Goal: Transaction & Acquisition: Purchase product/service

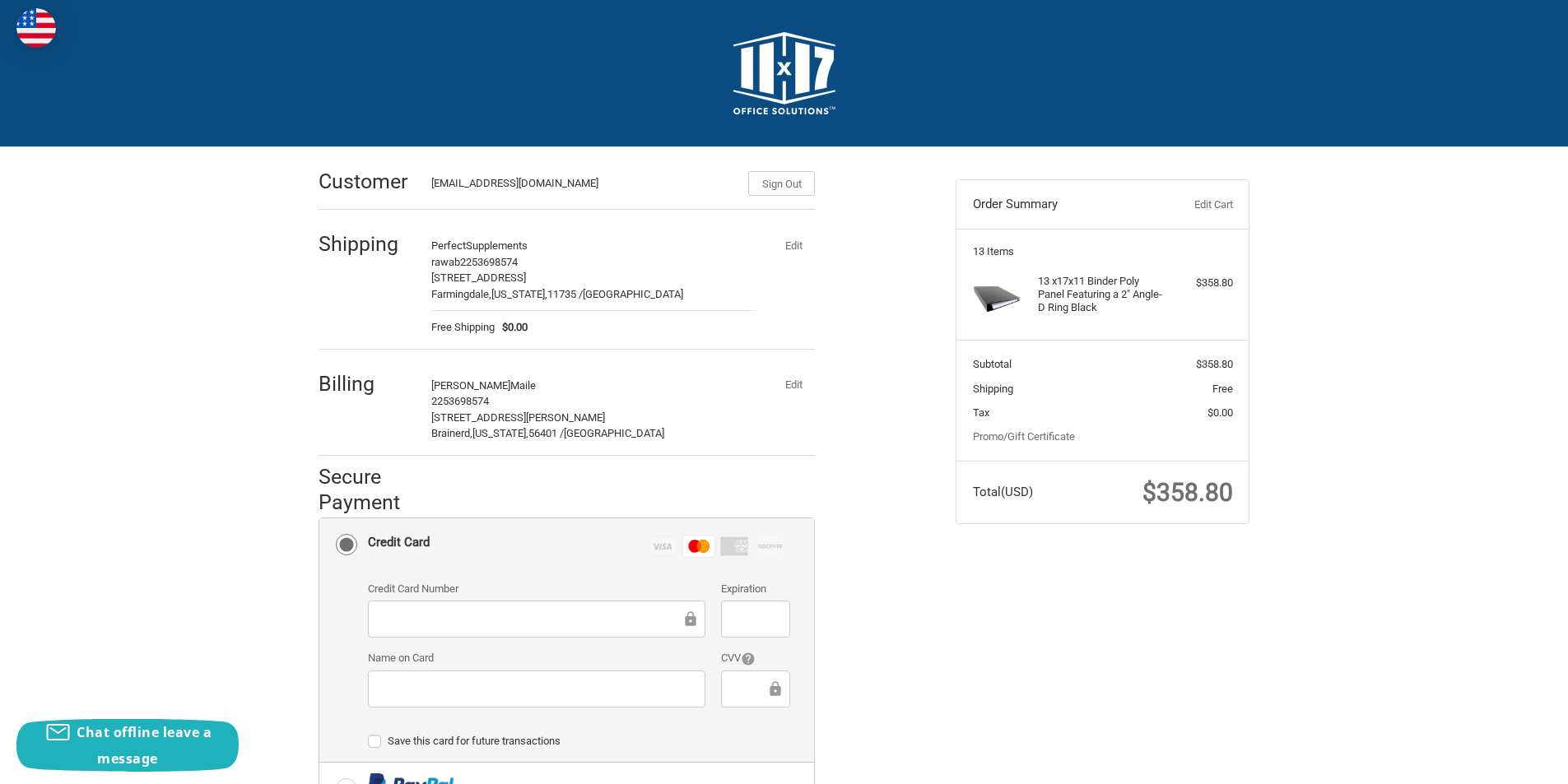
click at [787, 387] on button "Edit" at bounding box center [793, 385] width 43 height 23
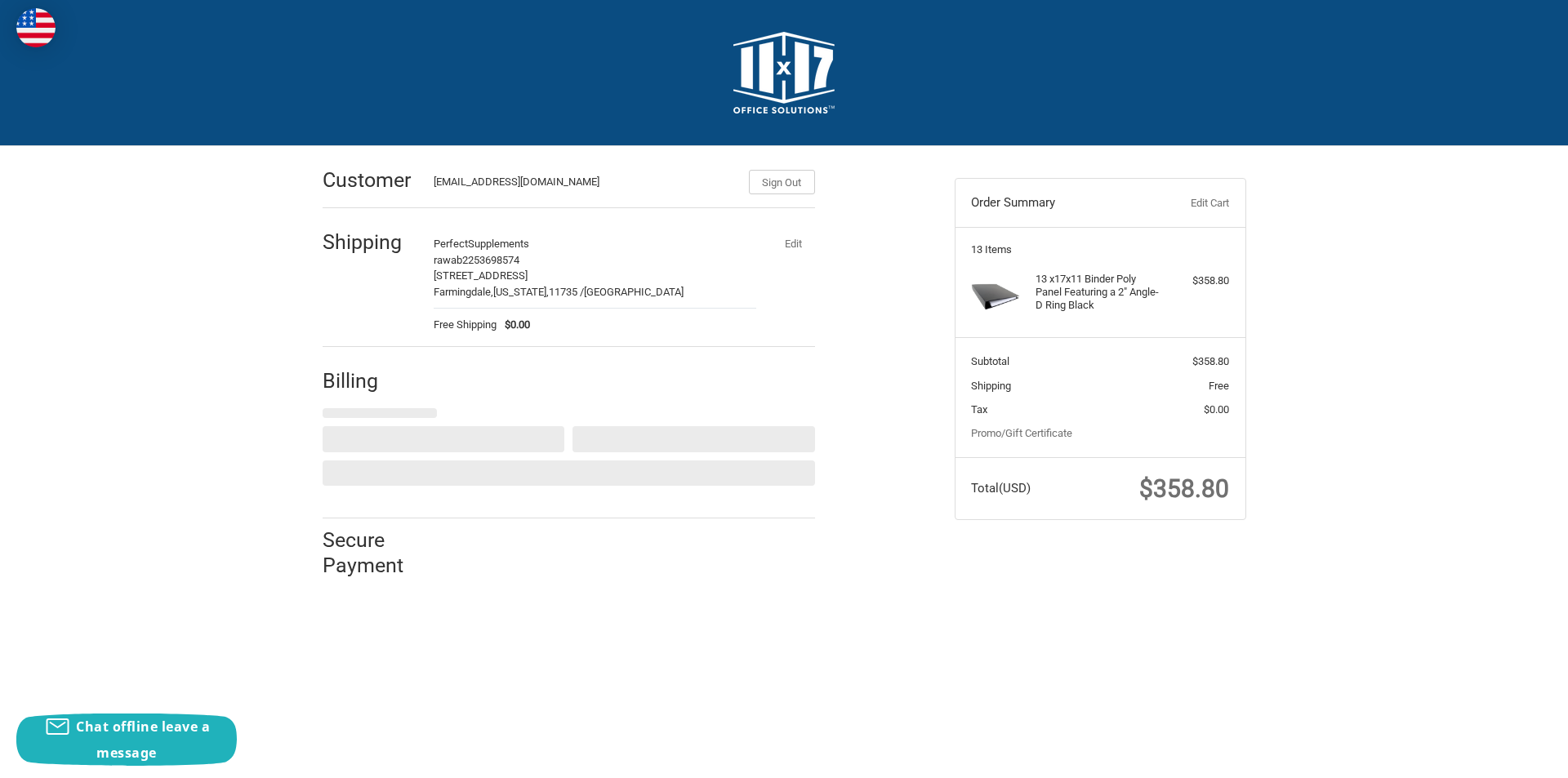
select select "US"
select select "MN"
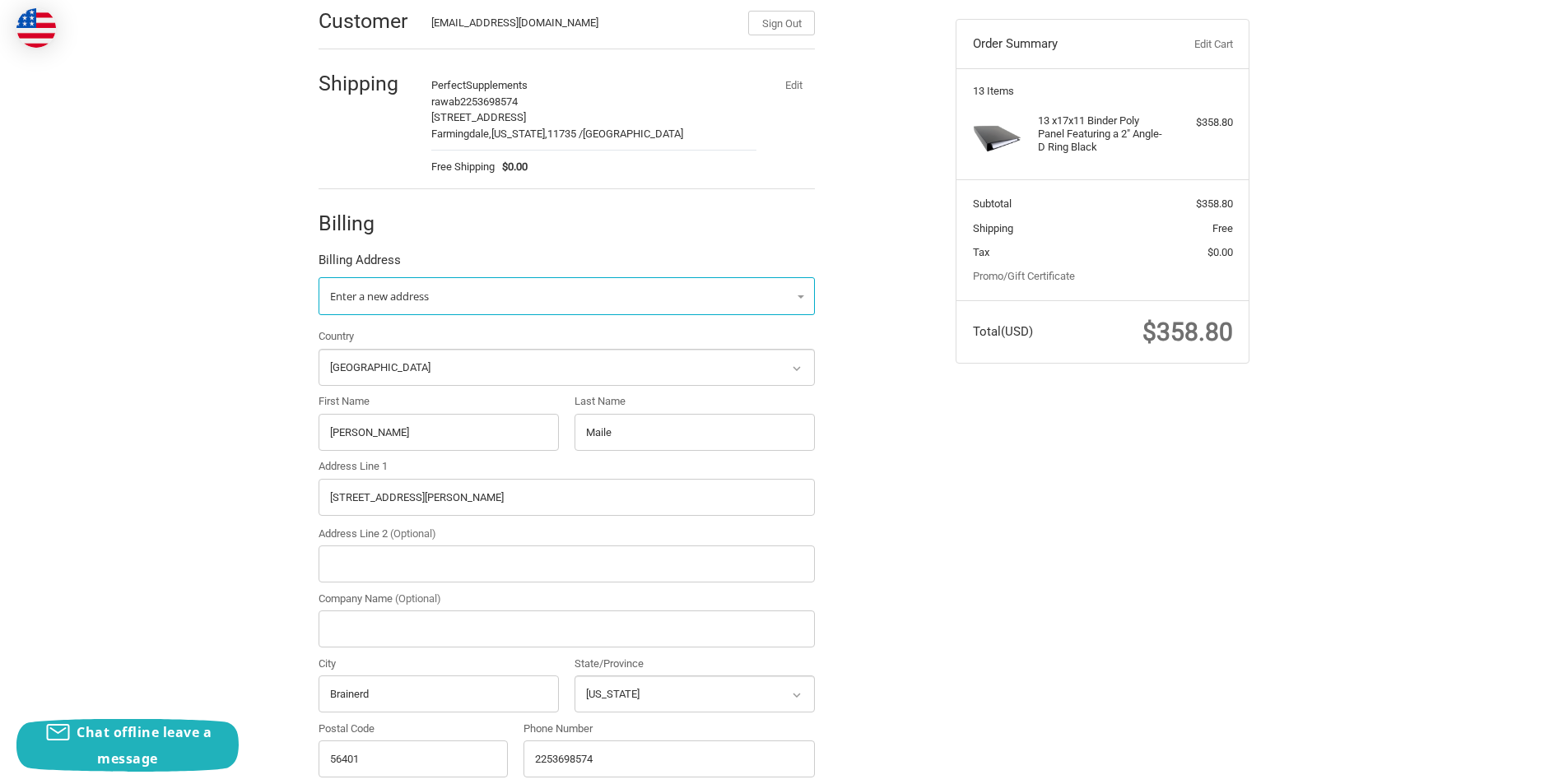
scroll to position [164, 0]
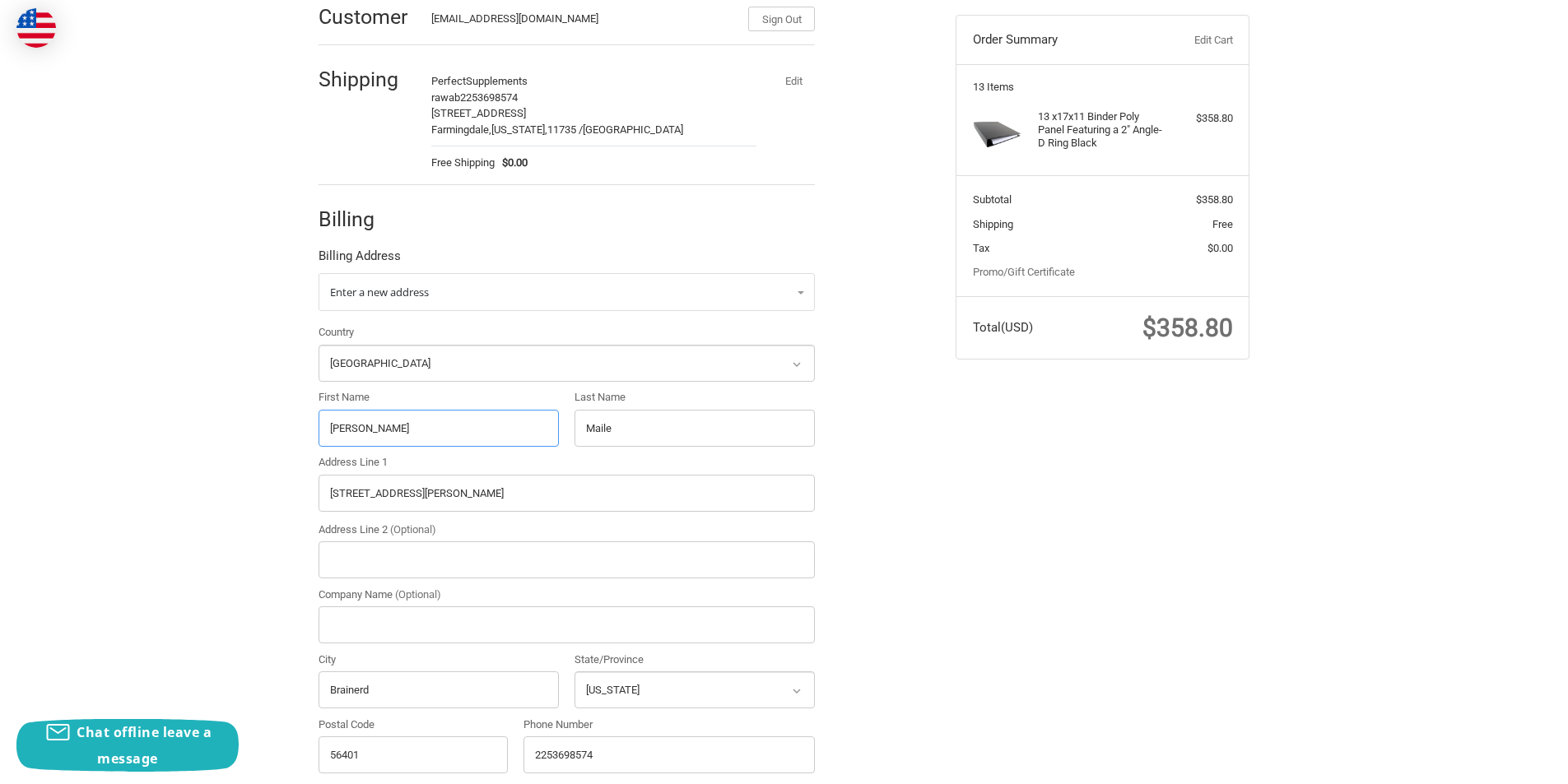
drag, startPoint x: 405, startPoint y: 423, endPoint x: 296, endPoint y: 434, distance: 109.6
click at [296, 434] on div "Customer [EMAIL_ADDRESS][DOMAIN_NAME] Sign Out Shipping Perfect Supplements raw…" at bounding box center [784, 477] width 988 height 987
paste input "[PERSON_NAME]"
drag, startPoint x: 464, startPoint y: 426, endPoint x: 401, endPoint y: 428, distance: 63.0
click at [401, 428] on input "[PERSON_NAME]" at bounding box center [439, 428] width 241 height 37
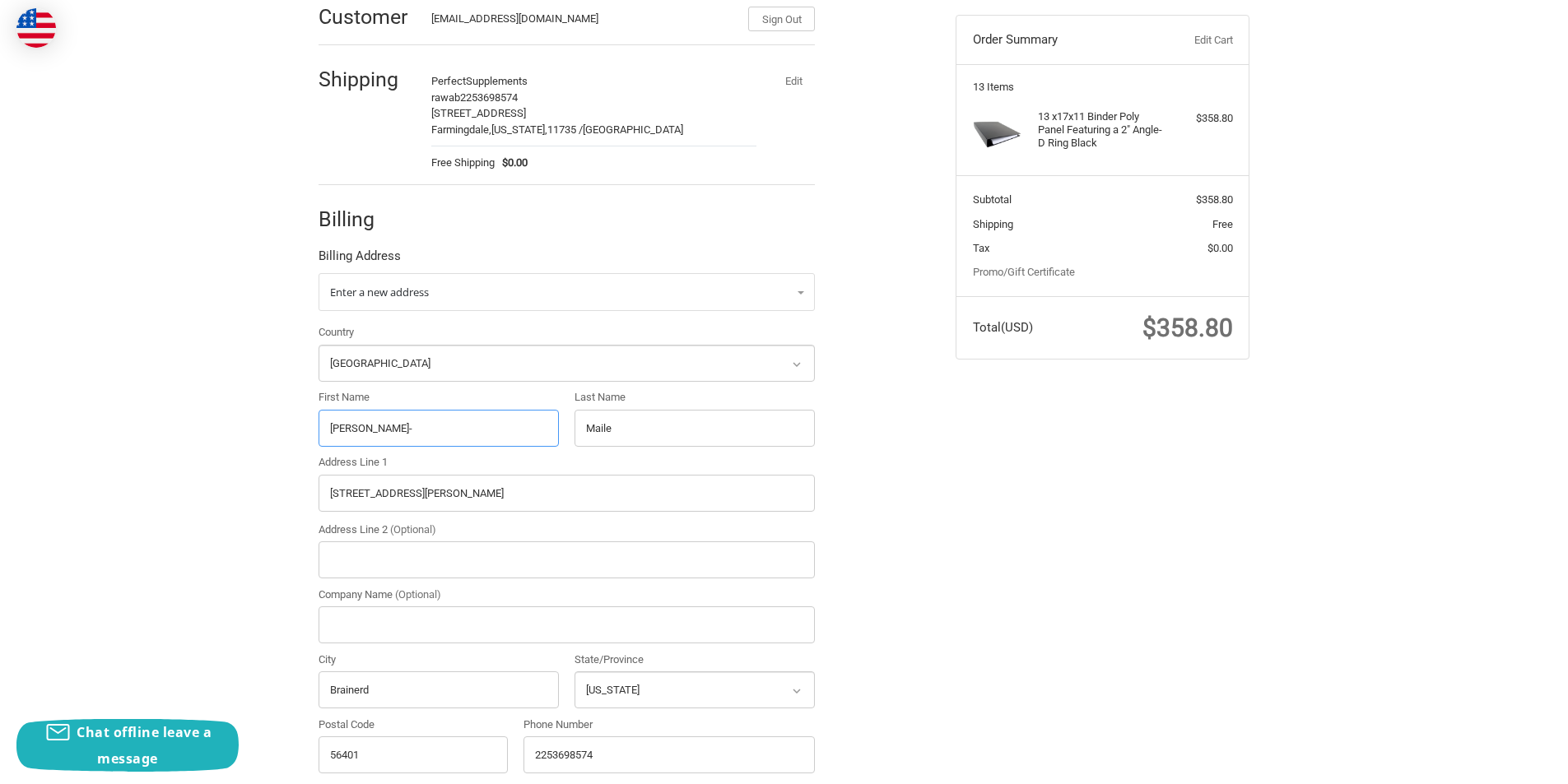
type input "[PERSON_NAME]-"
drag, startPoint x: 617, startPoint y: 424, endPoint x: 574, endPoint y: 430, distance: 43.4
click at [574, 430] on div "Last Name [PERSON_NAME]" at bounding box center [695, 417] width 256 height 57
paste input "Cot"
type input "Cote"
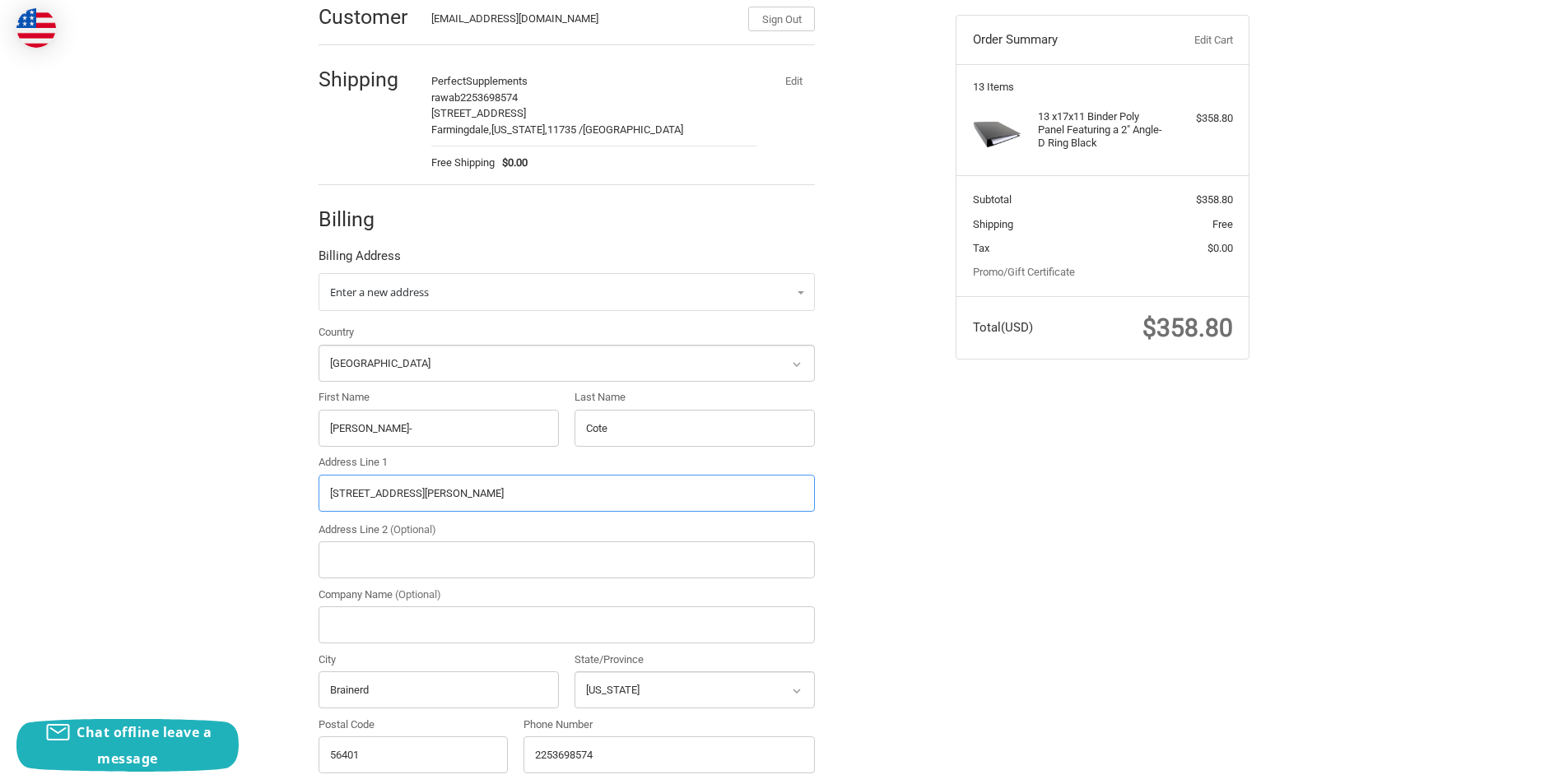
drag, startPoint x: 441, startPoint y: 496, endPoint x: 319, endPoint y: 502, distance: 122.1
click at [319, 502] on input "[STREET_ADDRESS][PERSON_NAME]" at bounding box center [567, 494] width 497 height 37
paste input "[STREET_ADDRESS]"
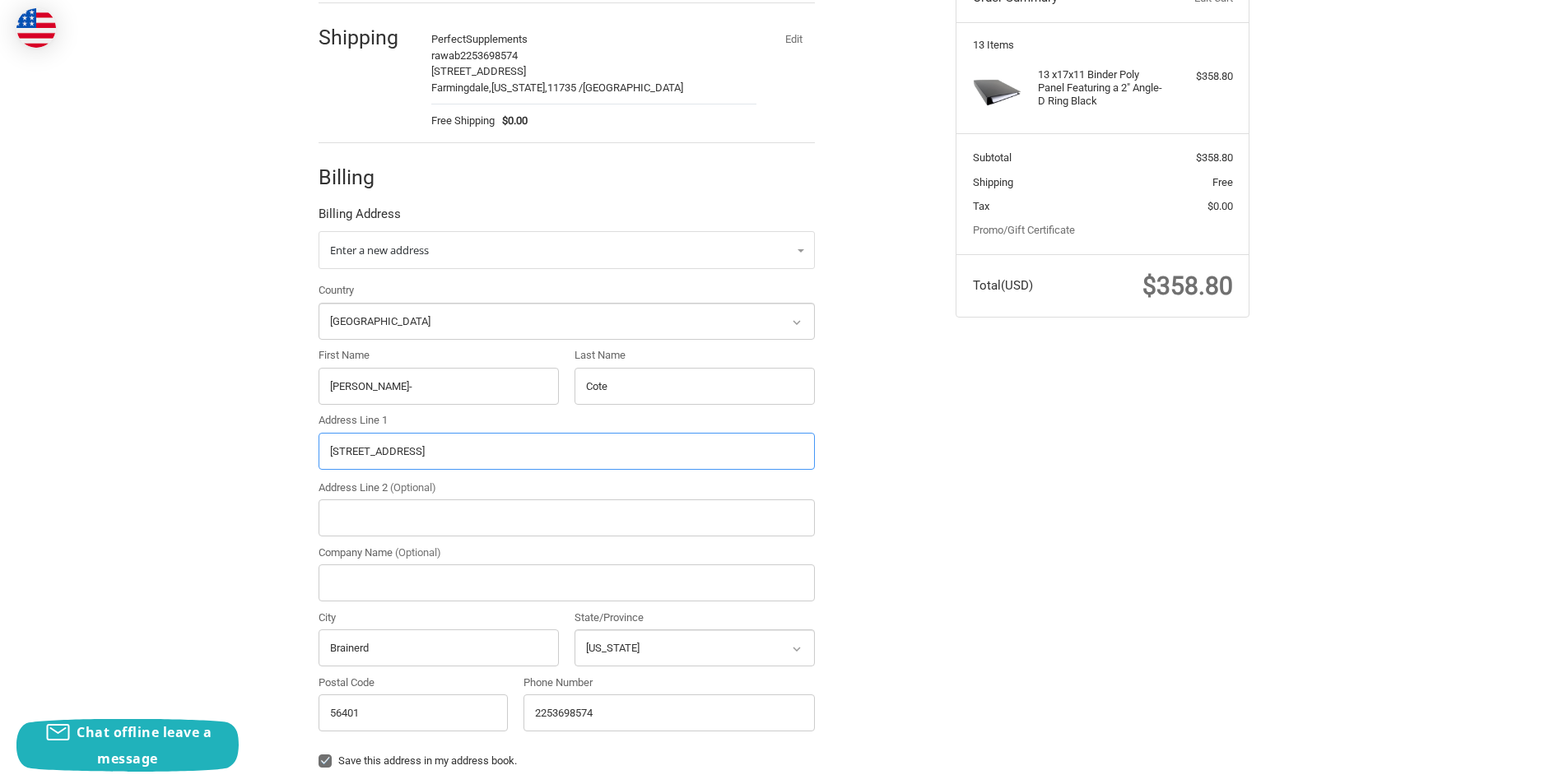
scroll to position [247, 0]
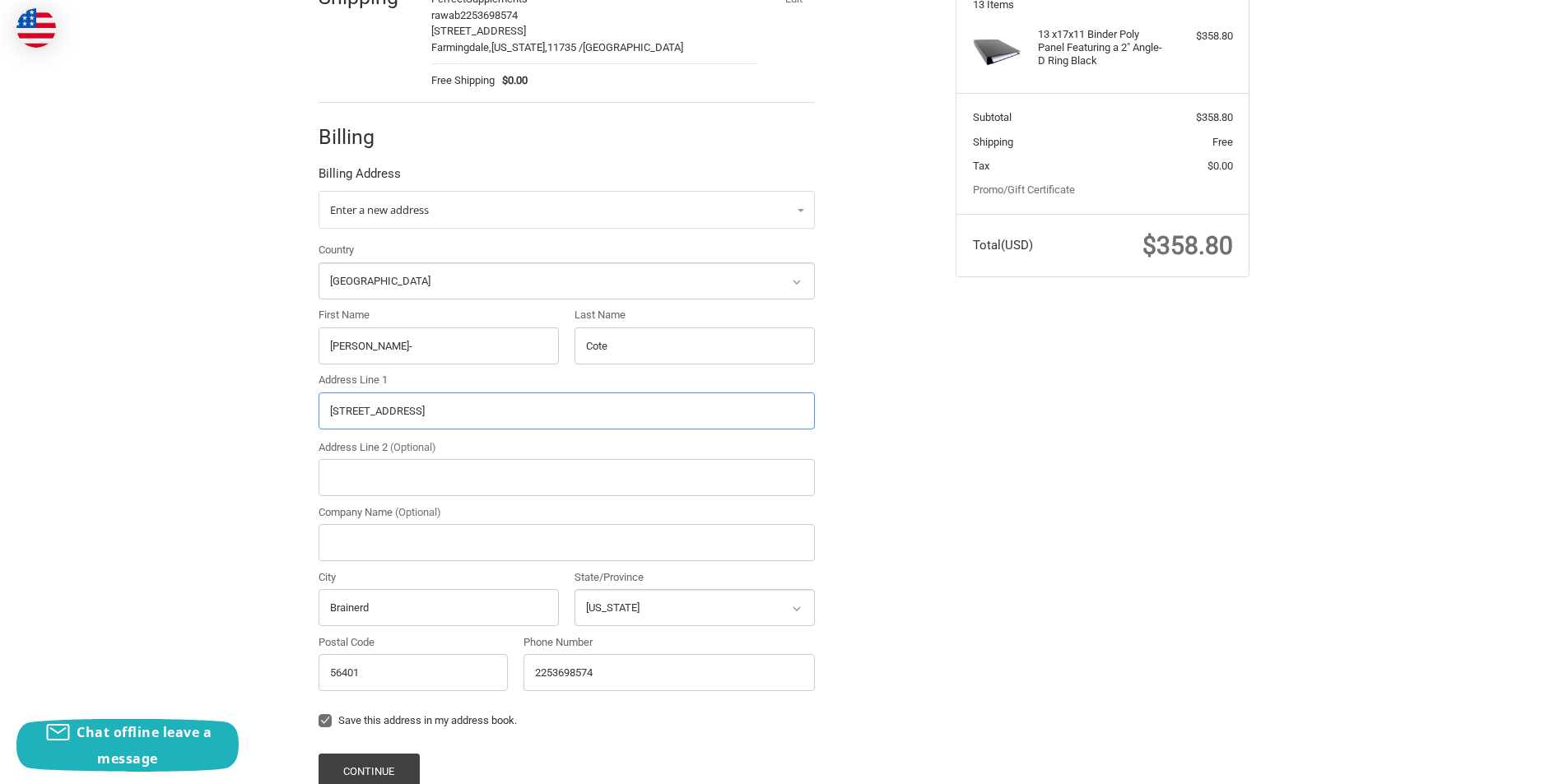
type input "[STREET_ADDRESS]"
drag, startPoint x: 373, startPoint y: 663, endPoint x: 297, endPoint y: 674, distance: 76.8
click at [297, 674] on div "Customer [EMAIL_ADDRESS][DOMAIN_NAME] Sign Out Shipping Perfect Supplements raw…" at bounding box center [784, 394] width 988 height 987
paste input "0A9"
drag, startPoint x: 358, startPoint y: 677, endPoint x: 297, endPoint y: 680, distance: 61.1
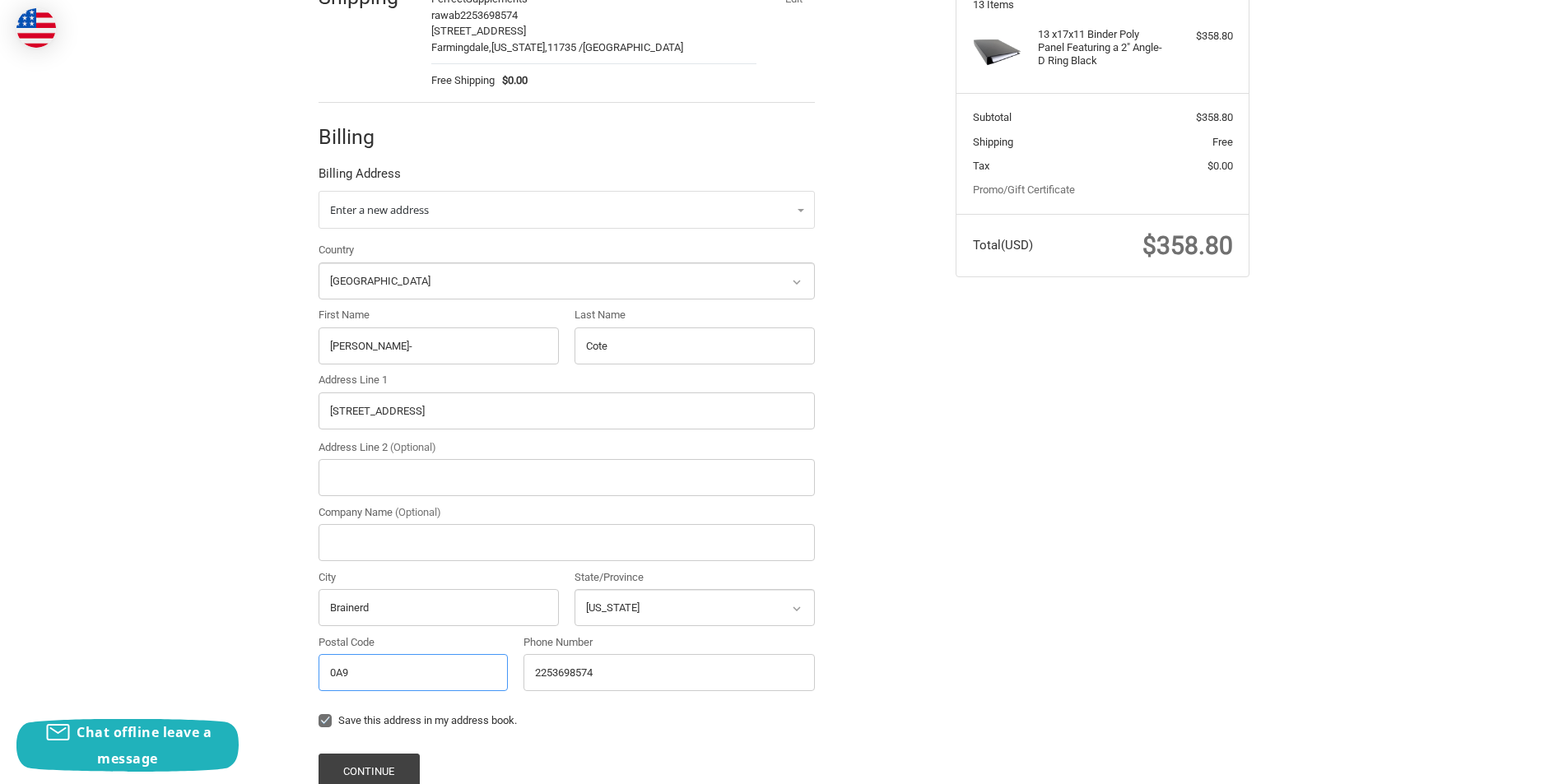
click at [297, 680] on div "Customer [EMAIL_ADDRESS][DOMAIN_NAME] Sign Out Shipping Perfect Supplements raw…" at bounding box center [784, 394] width 988 height 987
paste input "M5H"
type input "M5H 0A9"
drag, startPoint x: 393, startPoint y: 604, endPoint x: 314, endPoint y: 609, distance: 79.2
click at [314, 609] on div "City [GEOGRAPHIC_DATA]" at bounding box center [438, 598] width 256 height 57
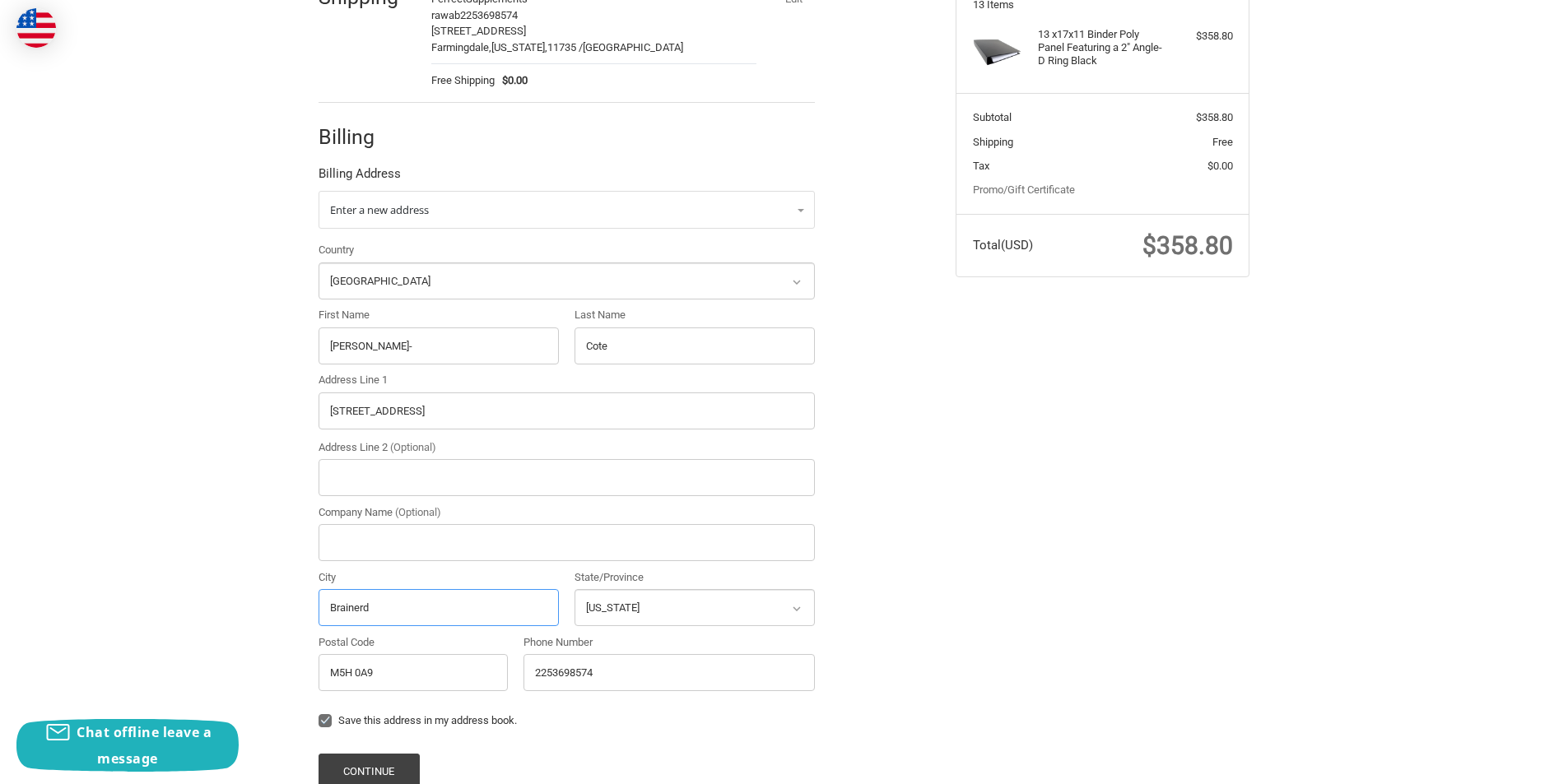
paste input "[GEOGRAPHIC_DATA],"
click at [370, 606] on input "[GEOGRAPHIC_DATA]," at bounding box center [439, 607] width 241 height 37
type input "[GEOGRAPHIC_DATA]"
click at [609, 610] on select "Select a state [US_STATE] [US_STATE] [US_STATE] [US_STATE] [US_STATE] Armed For…" at bounding box center [695, 607] width 241 height 37
click at [663, 613] on select "Select a state [US_STATE] [US_STATE] [US_STATE] [US_STATE] [US_STATE] Armed For…" at bounding box center [695, 607] width 241 height 37
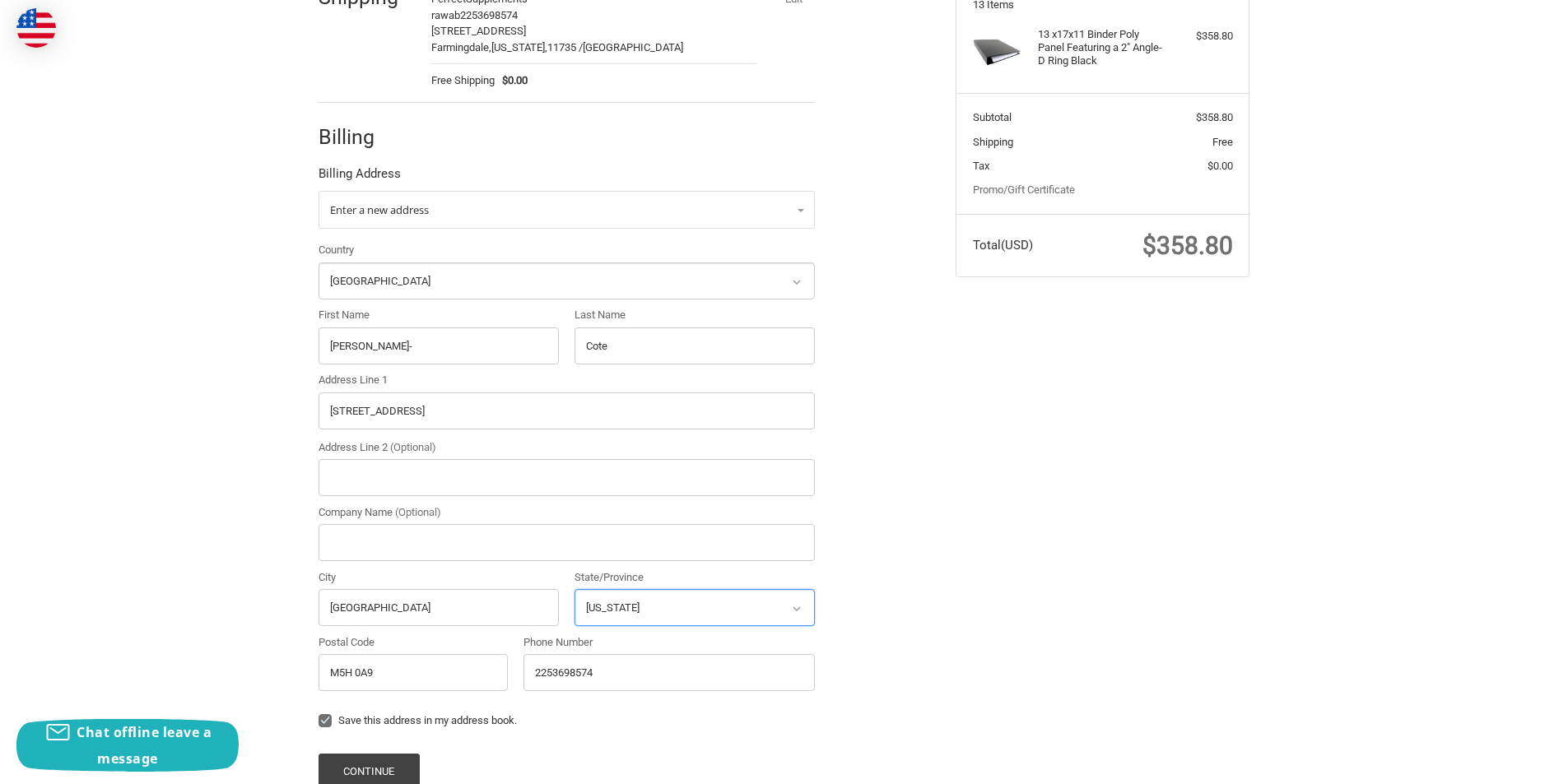
click at [656, 593] on select "Select a state [US_STATE] [US_STATE] [US_STATE] [US_STATE] [US_STATE] Armed For…" at bounding box center [695, 607] width 241 height 37
select select "OH"
click at [413, 279] on select "Select a country [GEOGRAPHIC_DATA] [GEOGRAPHIC_DATA] [GEOGRAPHIC_DATA] [GEOGRAP…" at bounding box center [567, 281] width 497 height 37
drag, startPoint x: 195, startPoint y: 371, endPoint x: 244, endPoint y: 345, distance: 55.5
click at [195, 371] on div "Customer [EMAIL_ADDRESS][DOMAIN_NAME] Sign Out Shipping Perfect Supplements raw…" at bounding box center [784, 394] width 1568 height 987
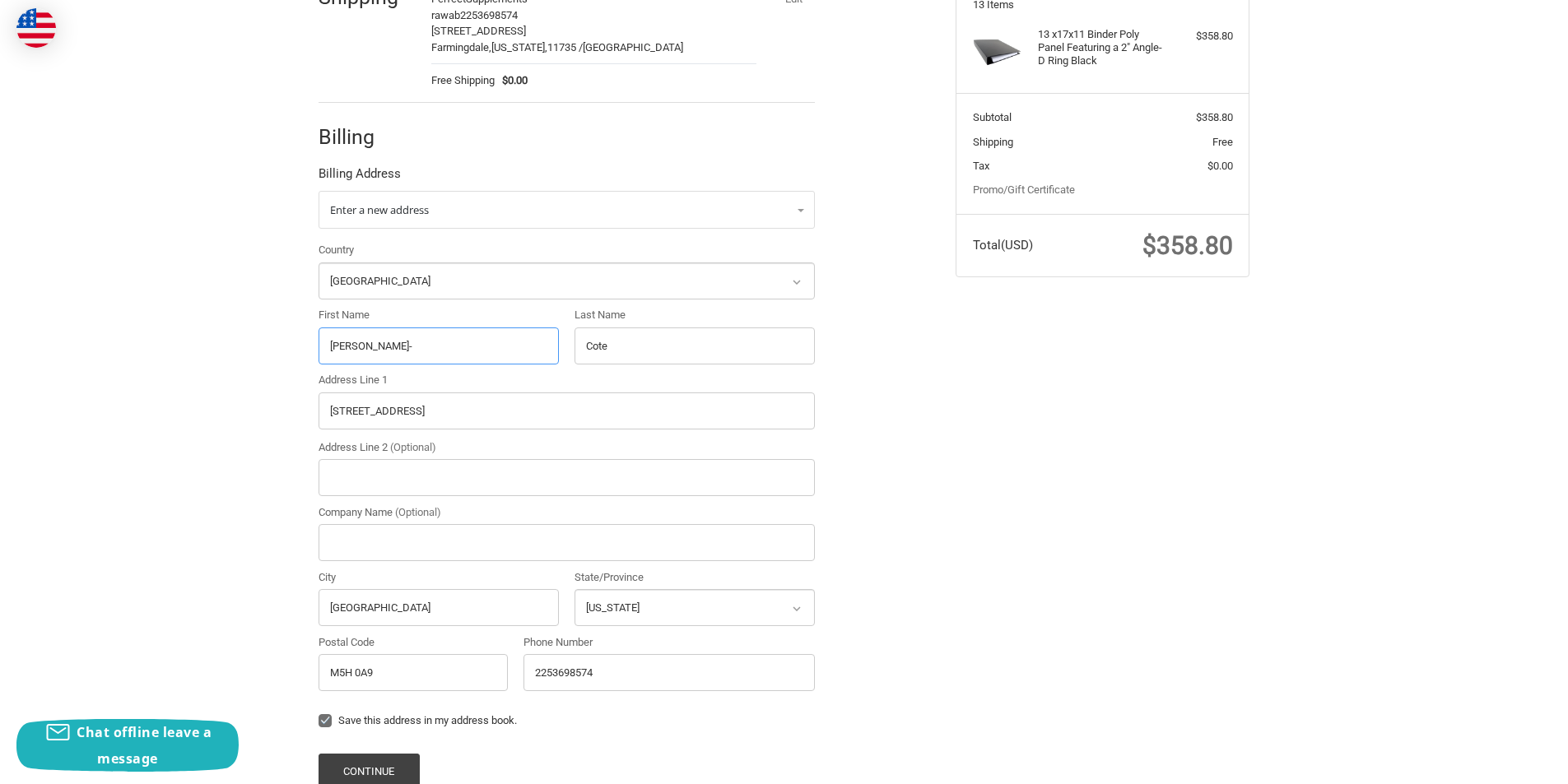
drag, startPoint x: 424, startPoint y: 347, endPoint x: 291, endPoint y: 355, distance: 133.2
click at [291, 355] on div "Customer [EMAIL_ADDRESS][DOMAIN_NAME] Sign Out Shipping Perfect Supplements raw…" at bounding box center [784, 394] width 988 height 987
paste input "[PERSON_NAME]"
drag, startPoint x: 439, startPoint y: 347, endPoint x: 377, endPoint y: 350, distance: 62.1
click at [377, 350] on input "[PERSON_NAME]" at bounding box center [439, 346] width 241 height 37
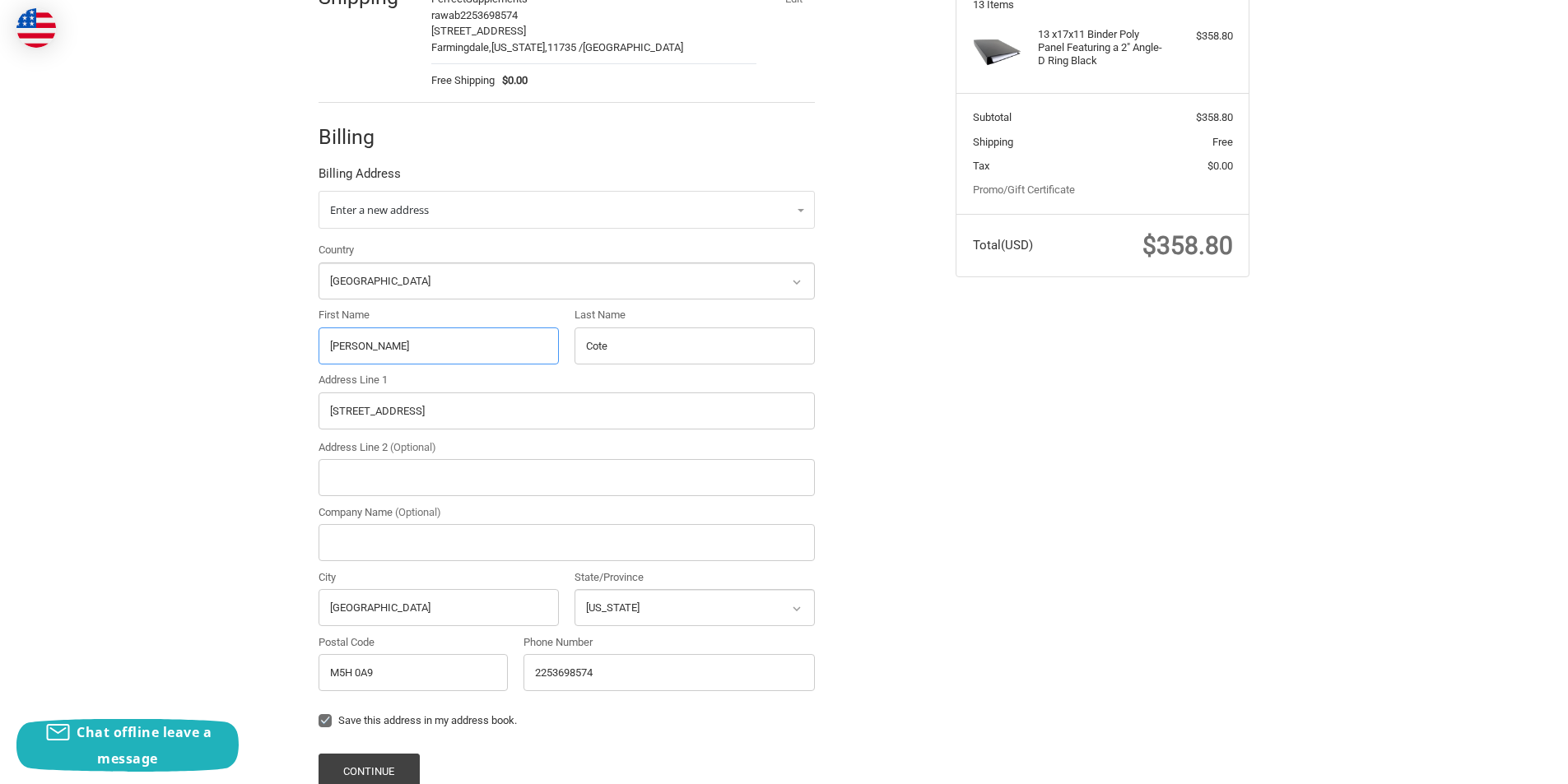
type input "[PERSON_NAME]"
drag, startPoint x: 625, startPoint y: 345, endPoint x: 565, endPoint y: 349, distance: 60.1
click at [565, 349] on div "Country Select a country [GEOGRAPHIC_DATA] [GEOGRAPHIC_DATA] [GEOGRAPHIC_DATA] …" at bounding box center [566, 470] width 513 height 456
paste input "[PERSON_NAME]"
type input "[PERSON_NAME]"
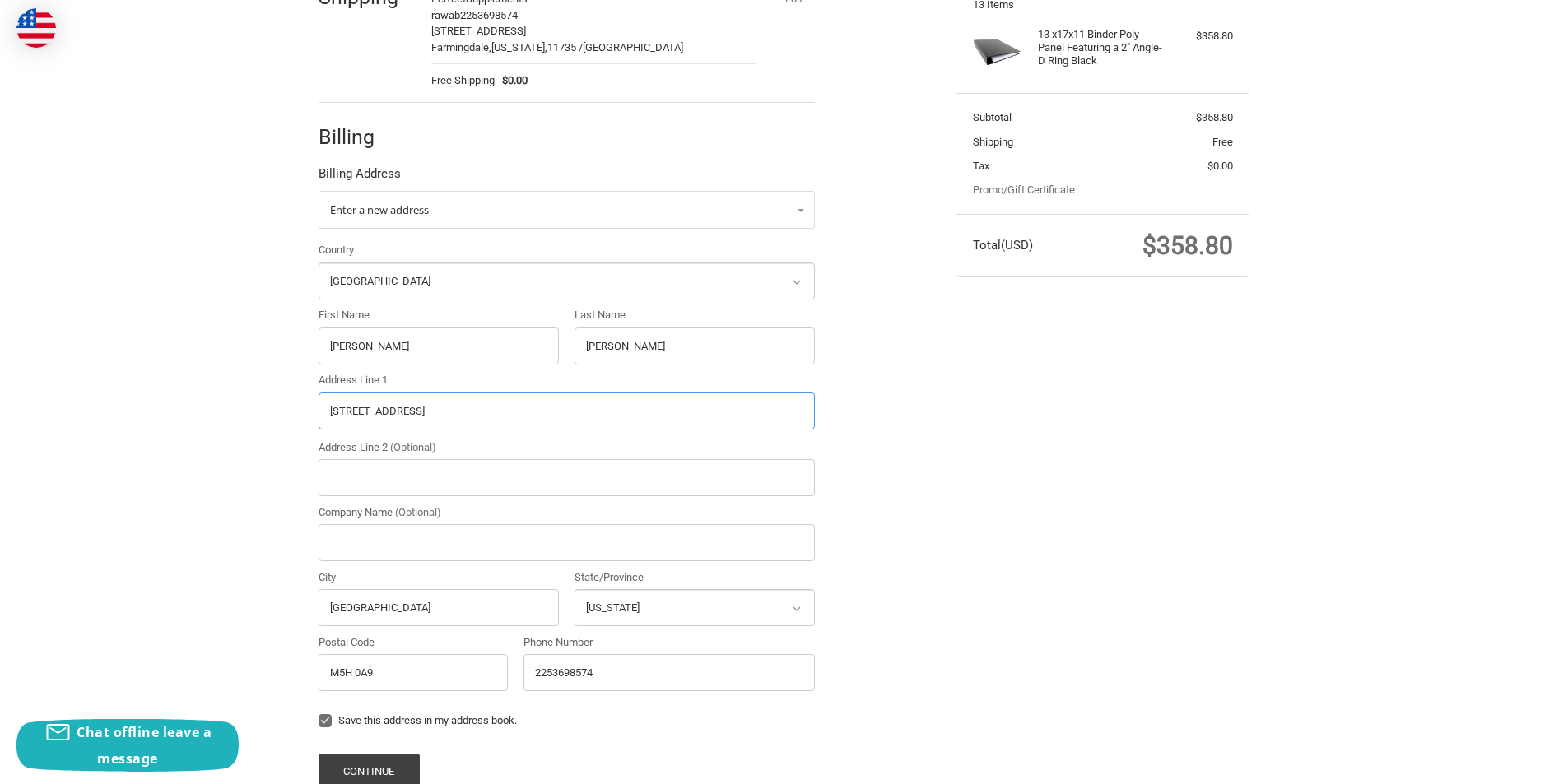
drag, startPoint x: 576, startPoint y: 419, endPoint x: 283, endPoint y: 419, distance: 293.0
click at [283, 419] on div "Customer [EMAIL_ADDRESS][DOMAIN_NAME] Sign Out Shipping Perfect Supplements raw…" at bounding box center [784, 394] width 1568 height 987
paste input "[STREET_ADDRESS][US_STATE]"
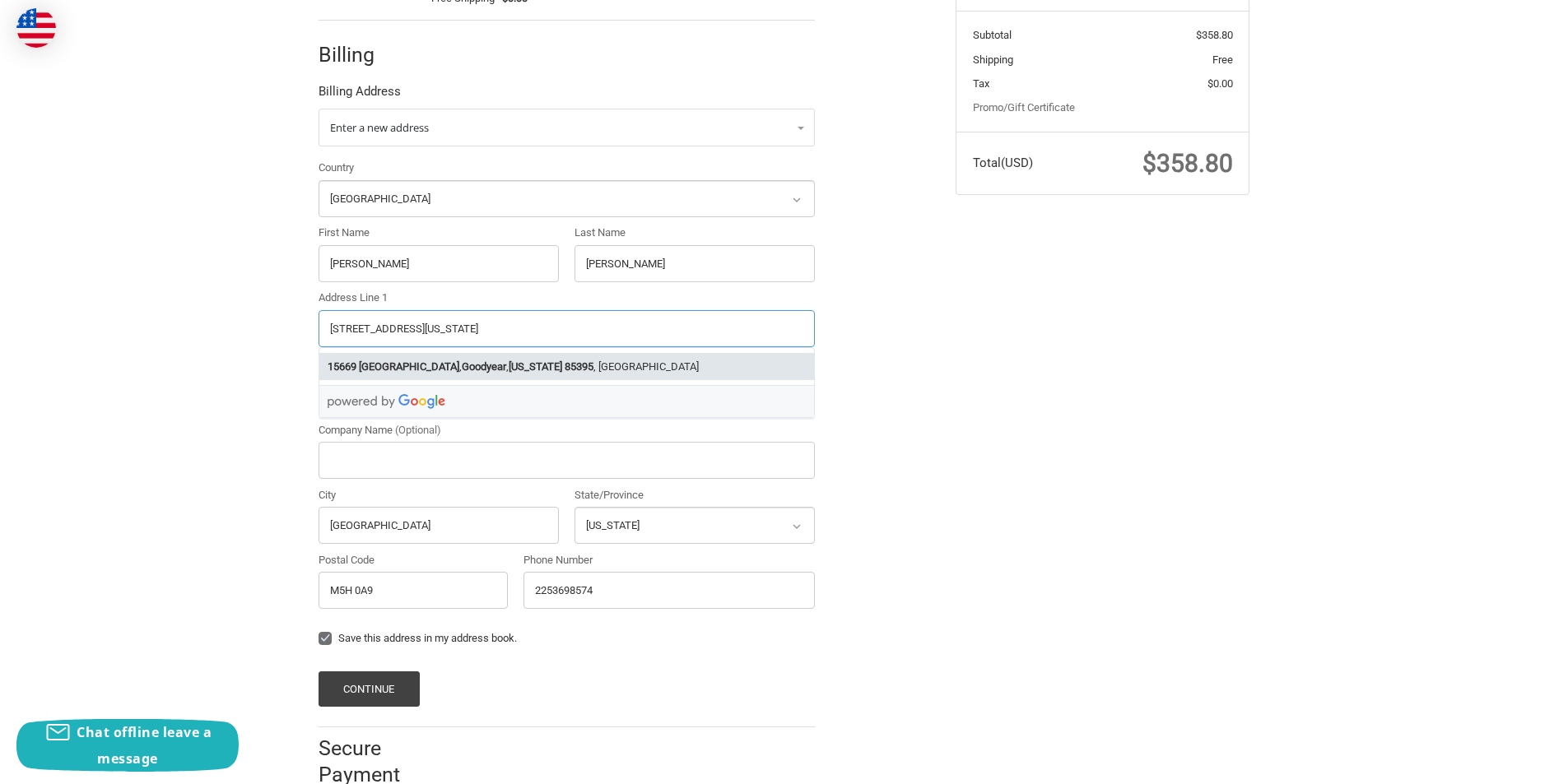
click at [566, 360] on strong "85395" at bounding box center [579, 367] width 28 height 17
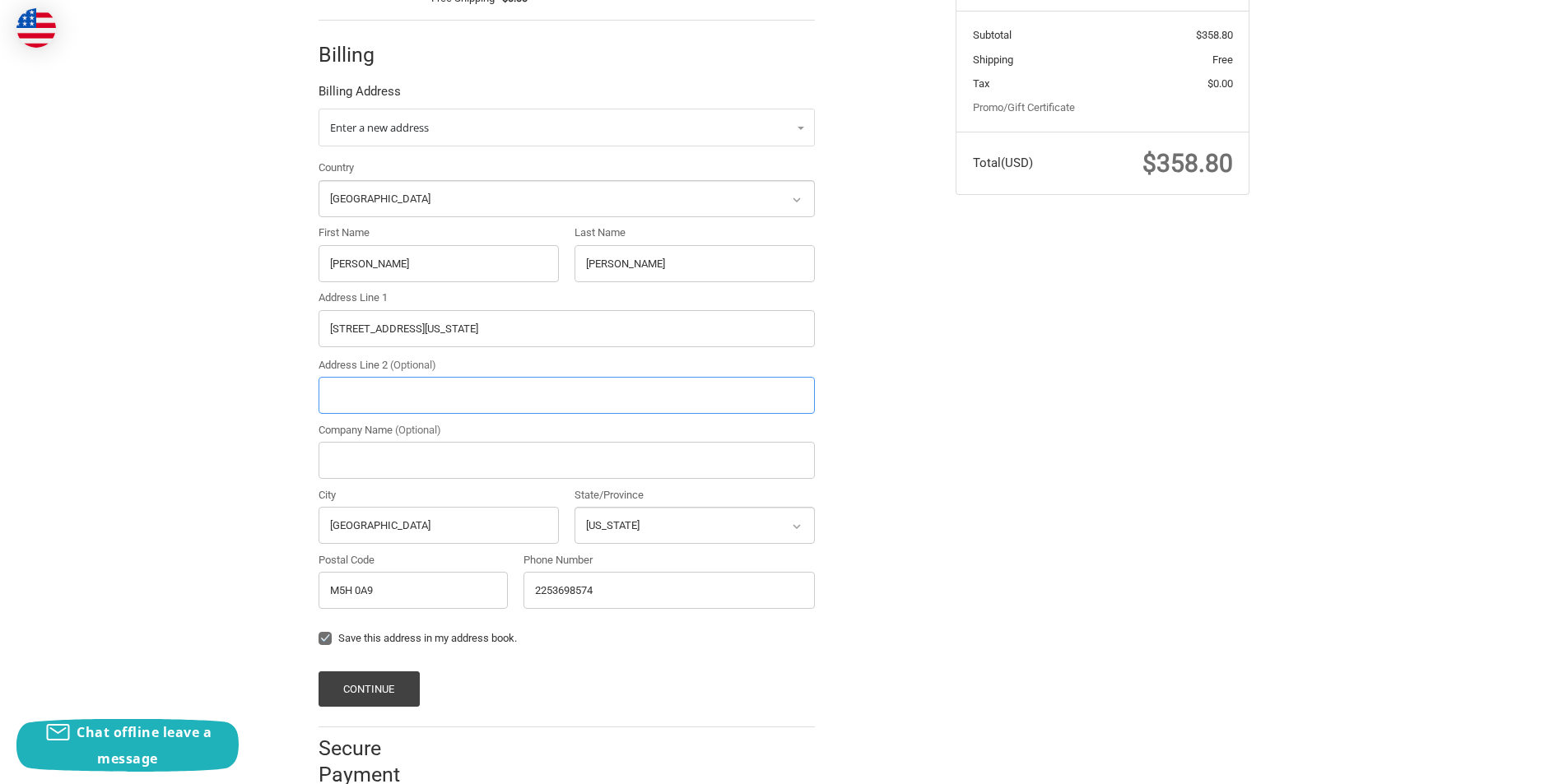
type input "[STREET_ADDRESS]"
type input "Goodyear"
select select "AZ"
type input "85395"
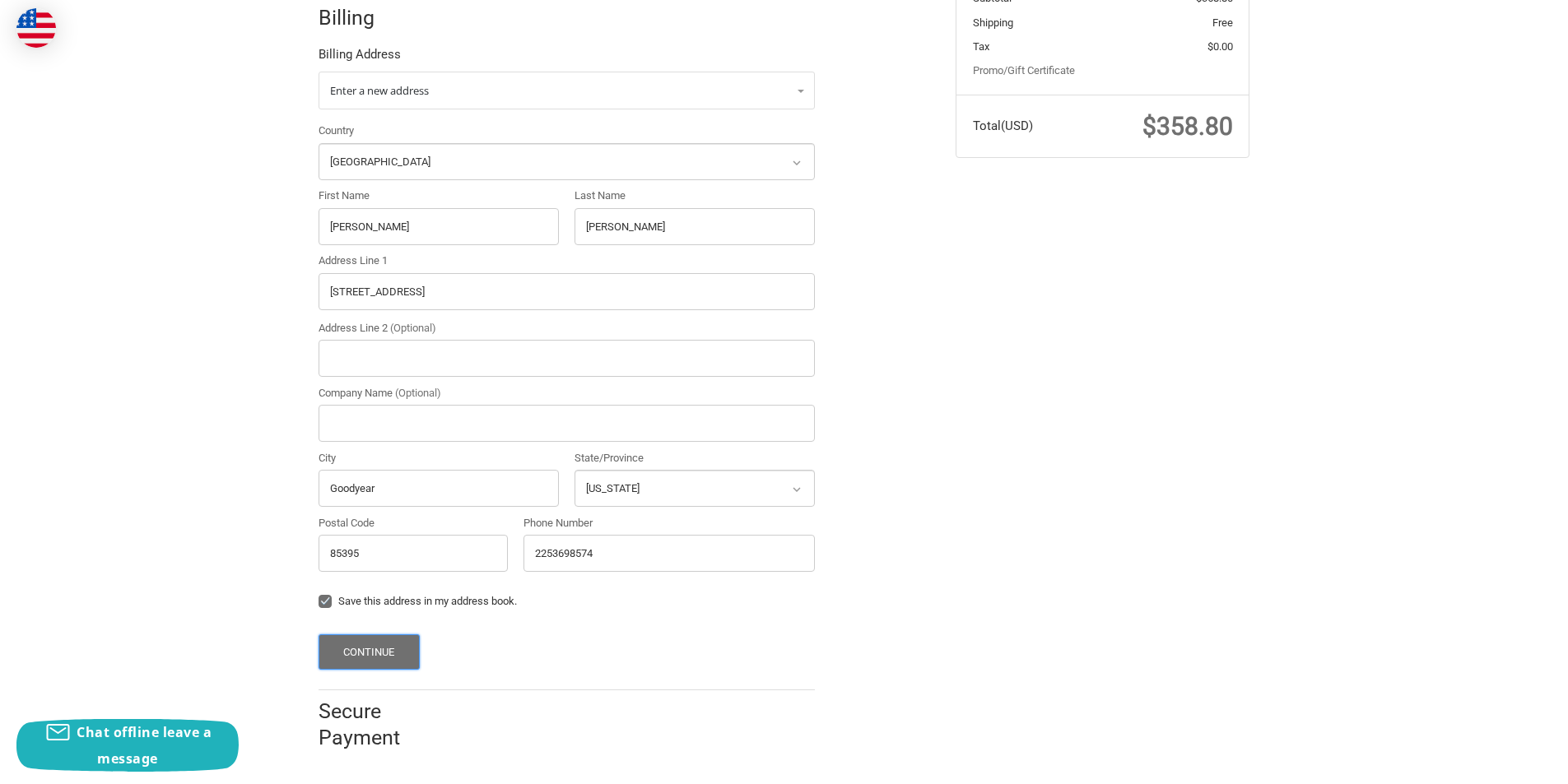
click at [402, 653] on button "Continue" at bounding box center [370, 652] width 101 height 36
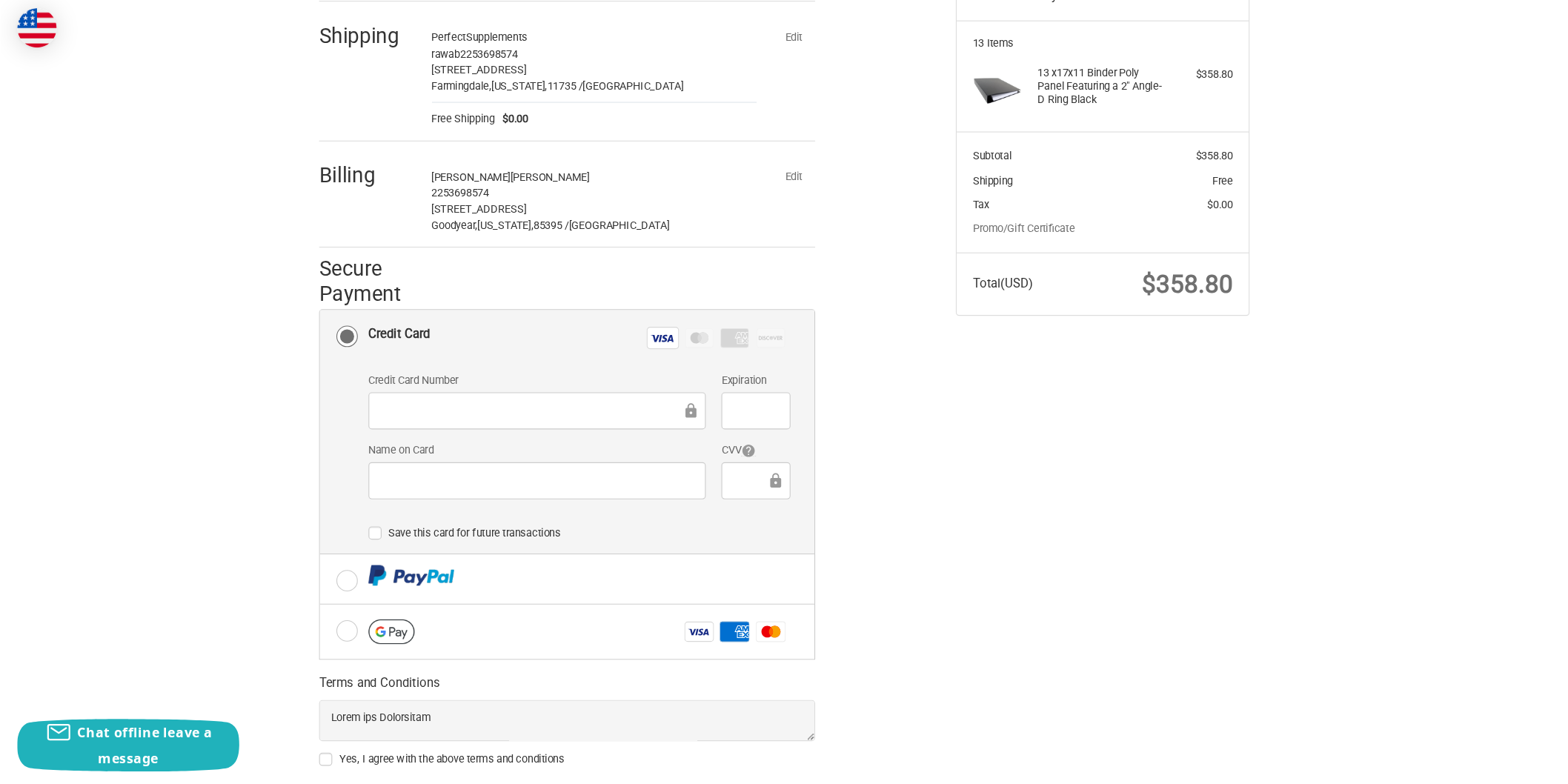
scroll to position [203, 0]
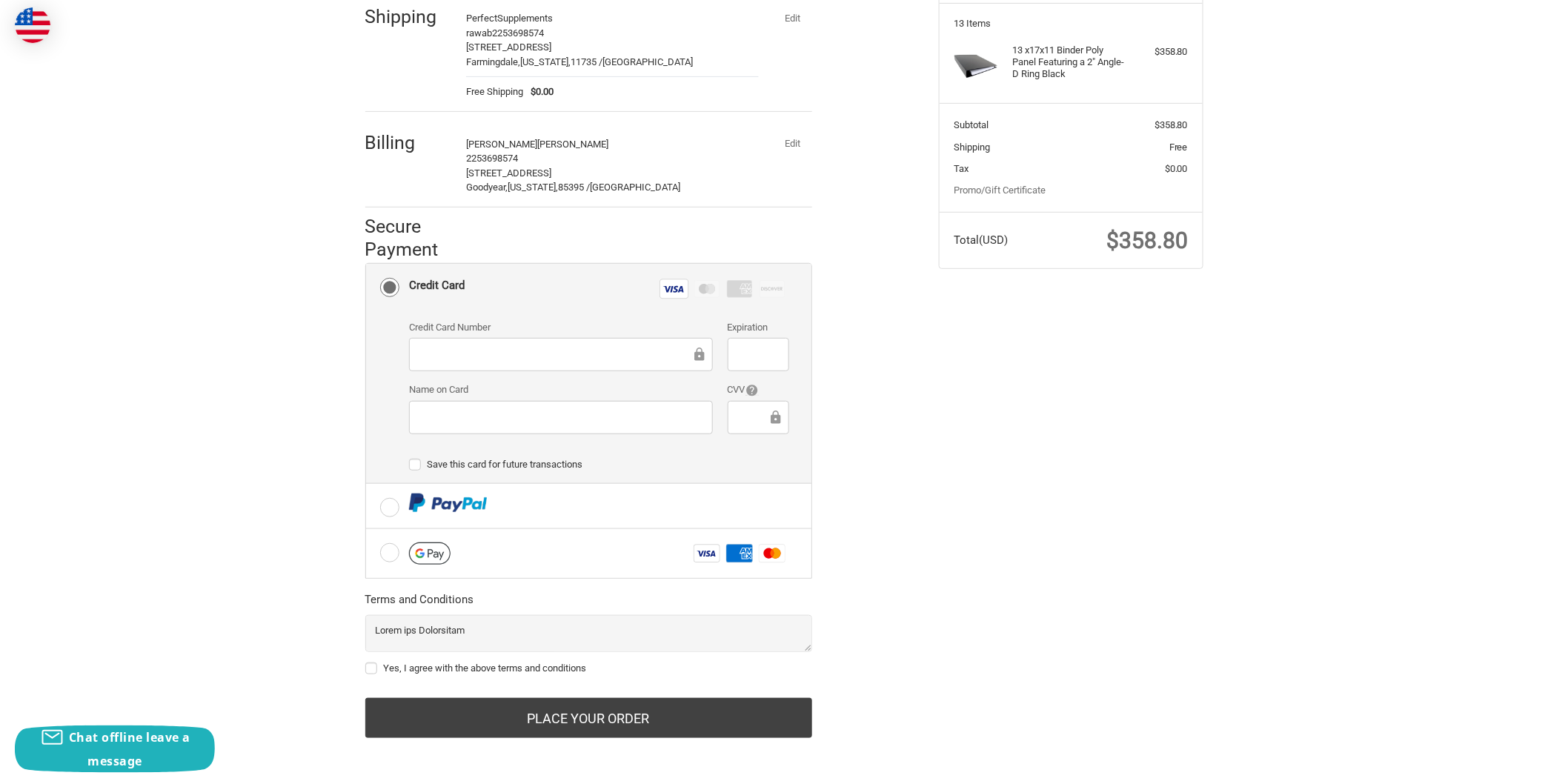
click at [369, 663] on label "Yes, I agree with the above terms and conditions" at bounding box center [589, 668] width 447 height 12
click at [366, 662] on input "Yes, I agree with the above terms and conditions" at bounding box center [366, 661] width 1 height 1
checkbox input "true"
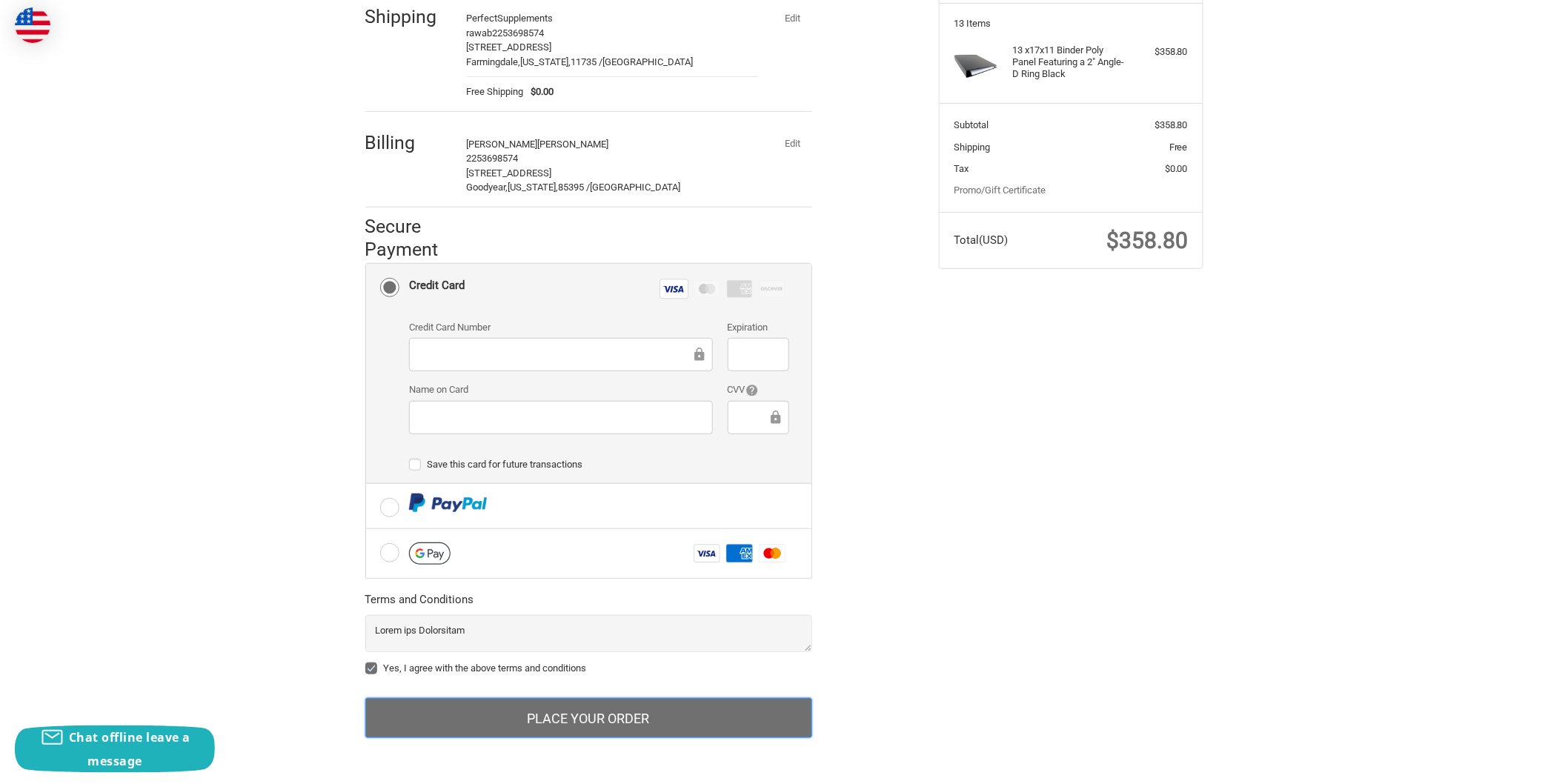
click at [528, 706] on button "Place Your Order" at bounding box center [589, 718] width 447 height 40
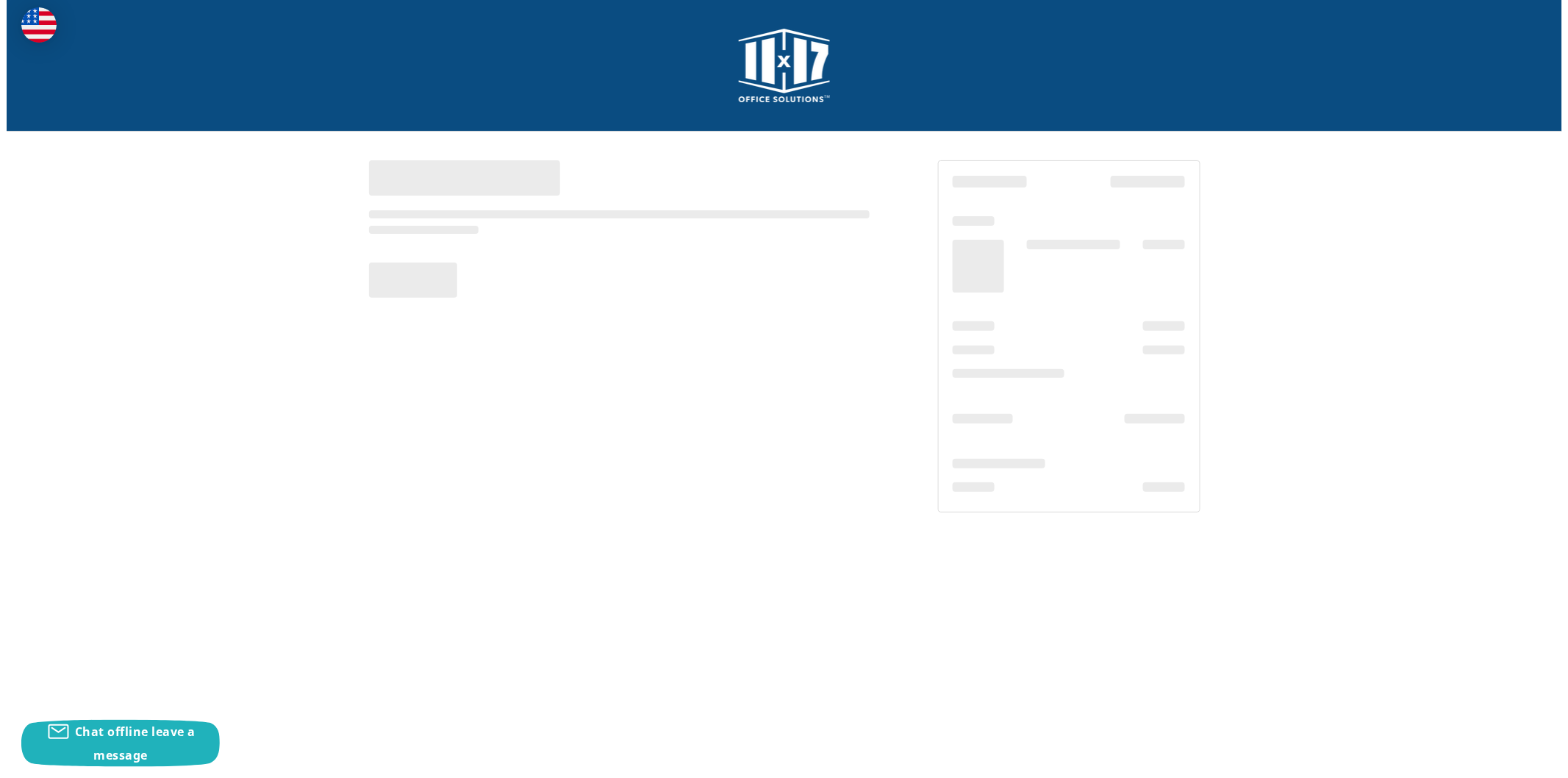
scroll to position [0, 0]
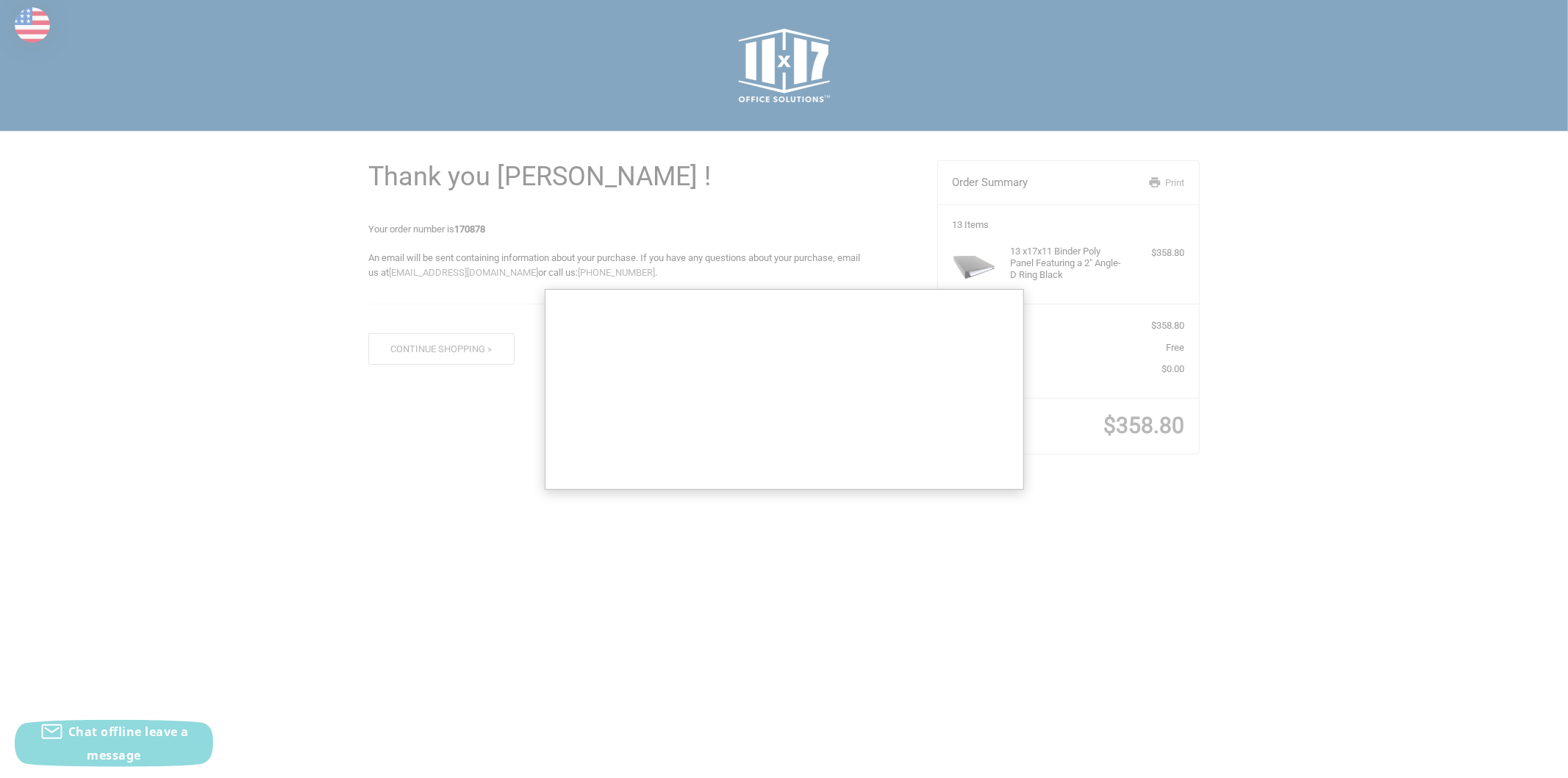
click at [1122, 427] on div at bounding box center [784, 389] width 1568 height 778
click at [1111, 519] on div at bounding box center [784, 389] width 1568 height 778
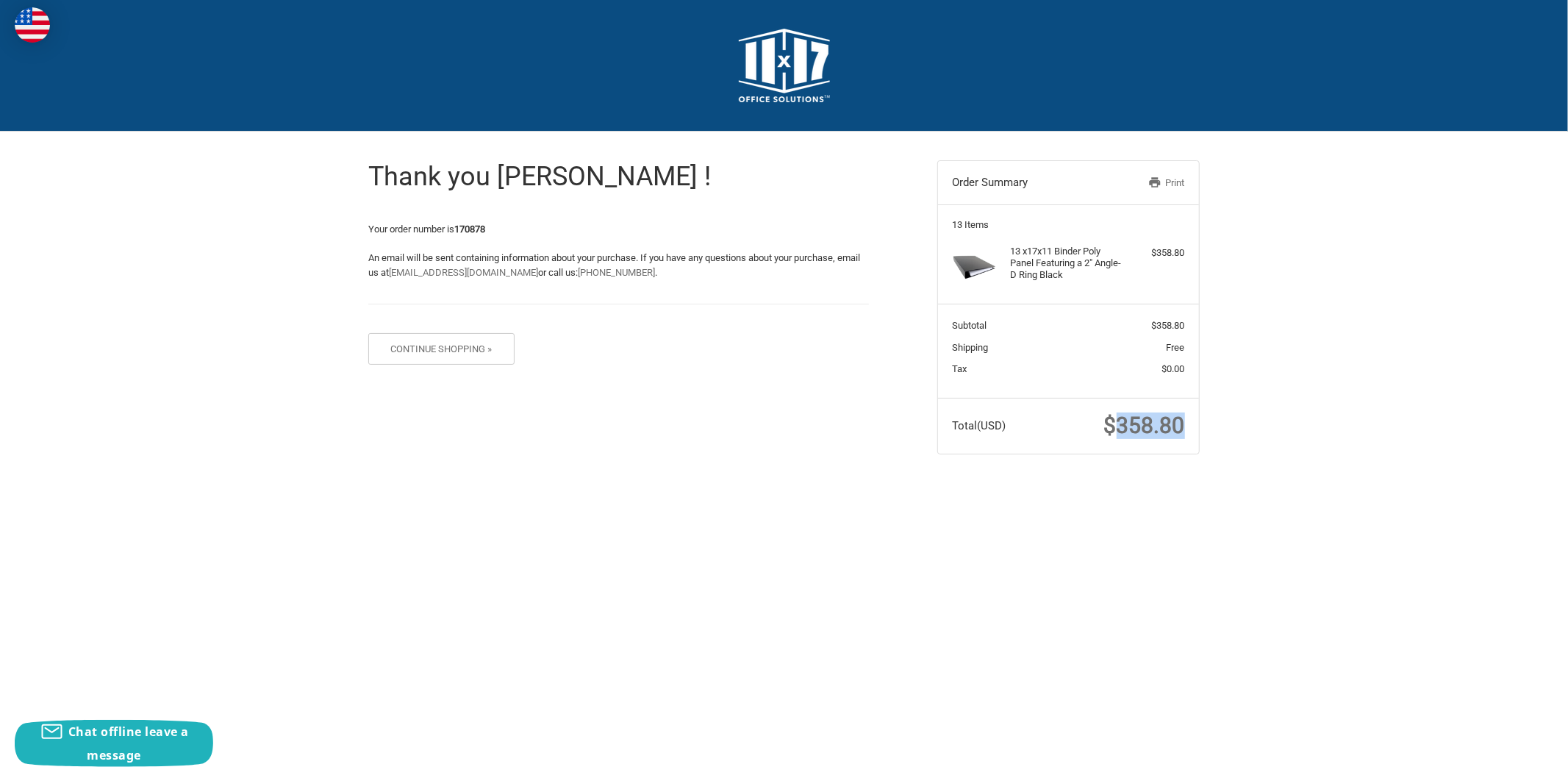
drag, startPoint x: 1120, startPoint y: 428, endPoint x: 1224, endPoint y: 413, distance: 105.1
click at [1224, 413] on div "Thank you Judith M. ! Your order number is 170878 An email will be sent contain…" at bounding box center [785, 307] width 882 height 352
copy span "358.80"
drag, startPoint x: 501, startPoint y: 222, endPoint x: 460, endPoint y: 230, distance: 41.8
click at [460, 230] on p "Your order number is 170878" at bounding box center [618, 229] width 501 height 15
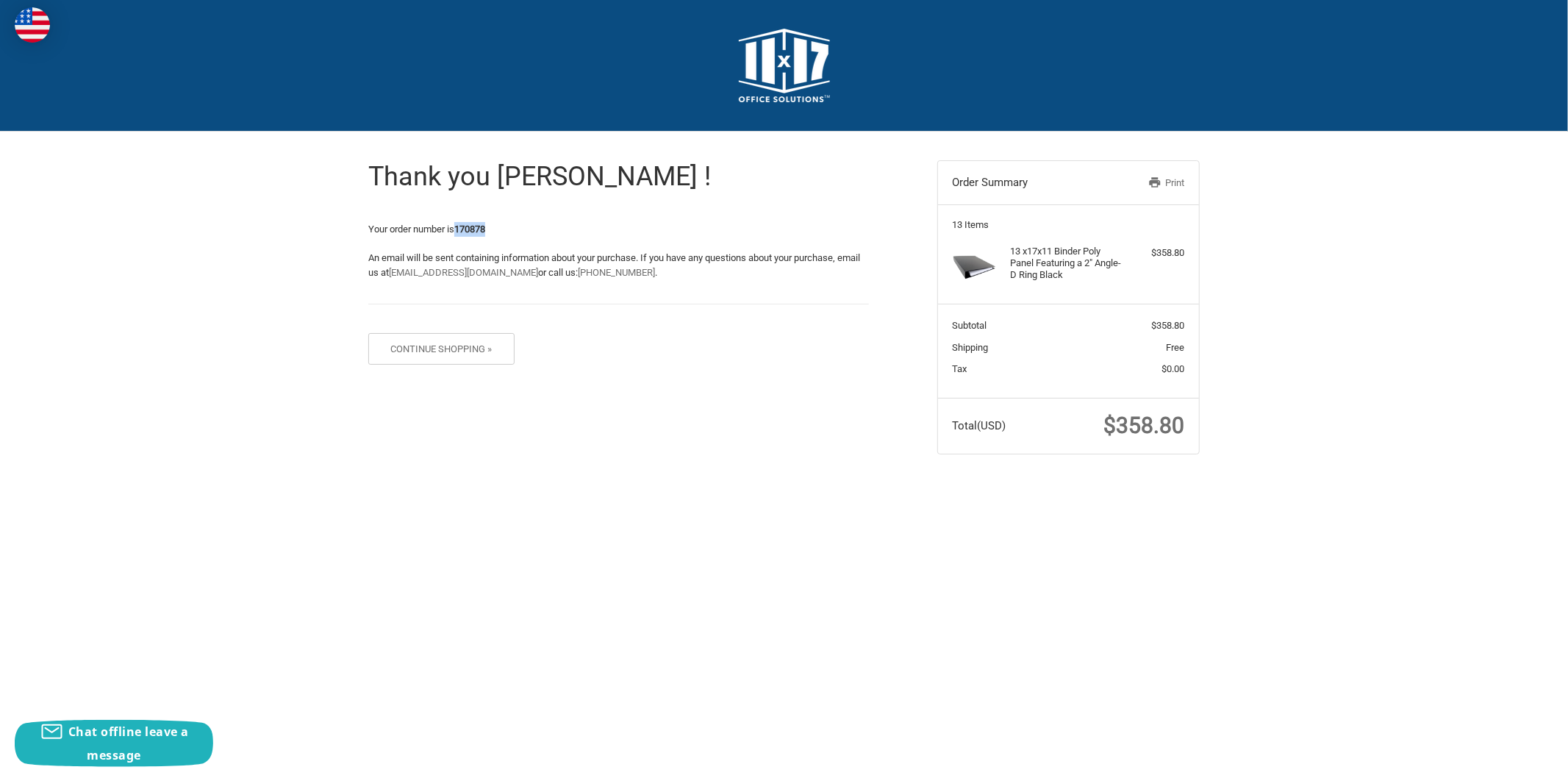
copy strong "170878"
